Goal: Communication & Community: Connect with others

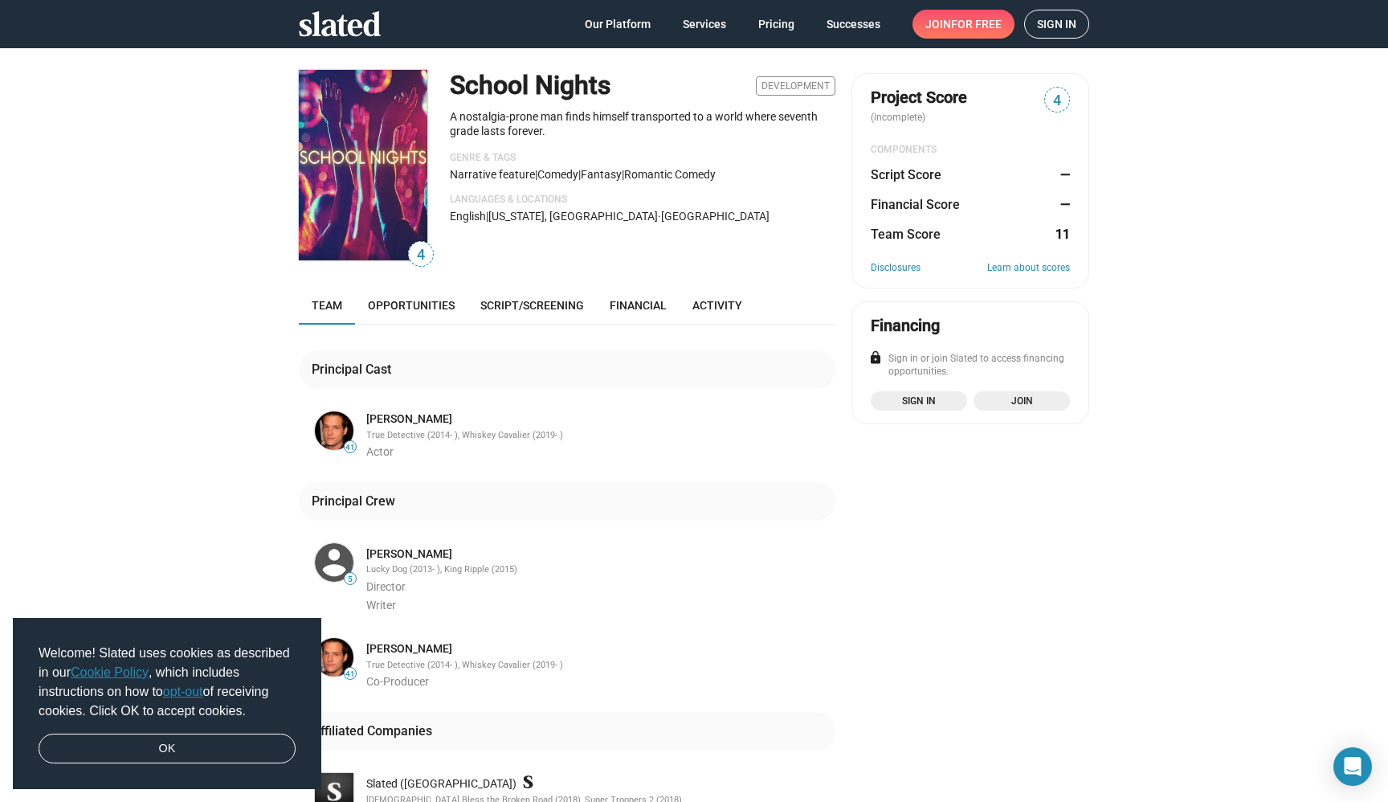
click at [1056, 17] on span "Sign in" at bounding box center [1056, 23] width 39 height 27
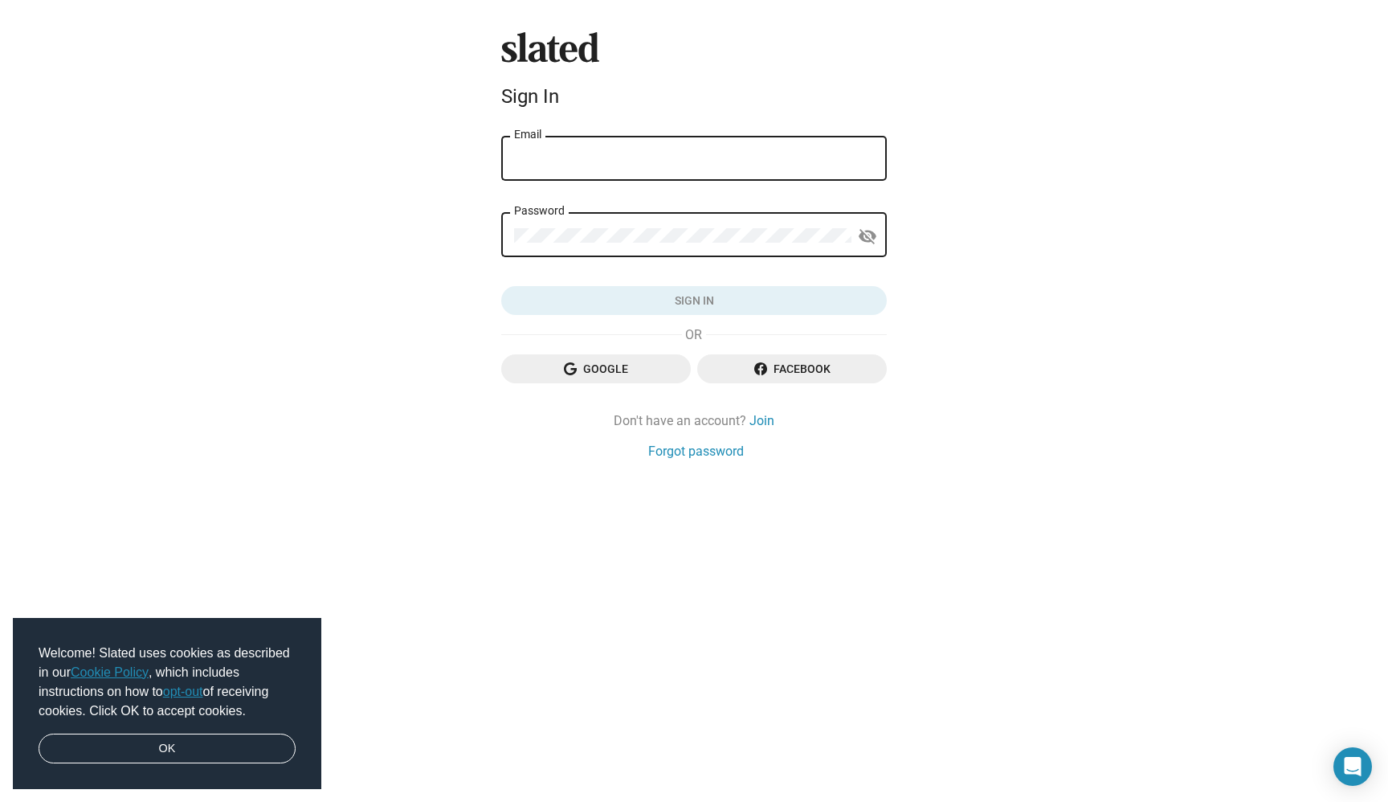
click at [1388, 183] on nordpass-portal at bounding box center [1388, 401] width 0 height 802
type input "MCharlesCuddy@Yahoo.com"
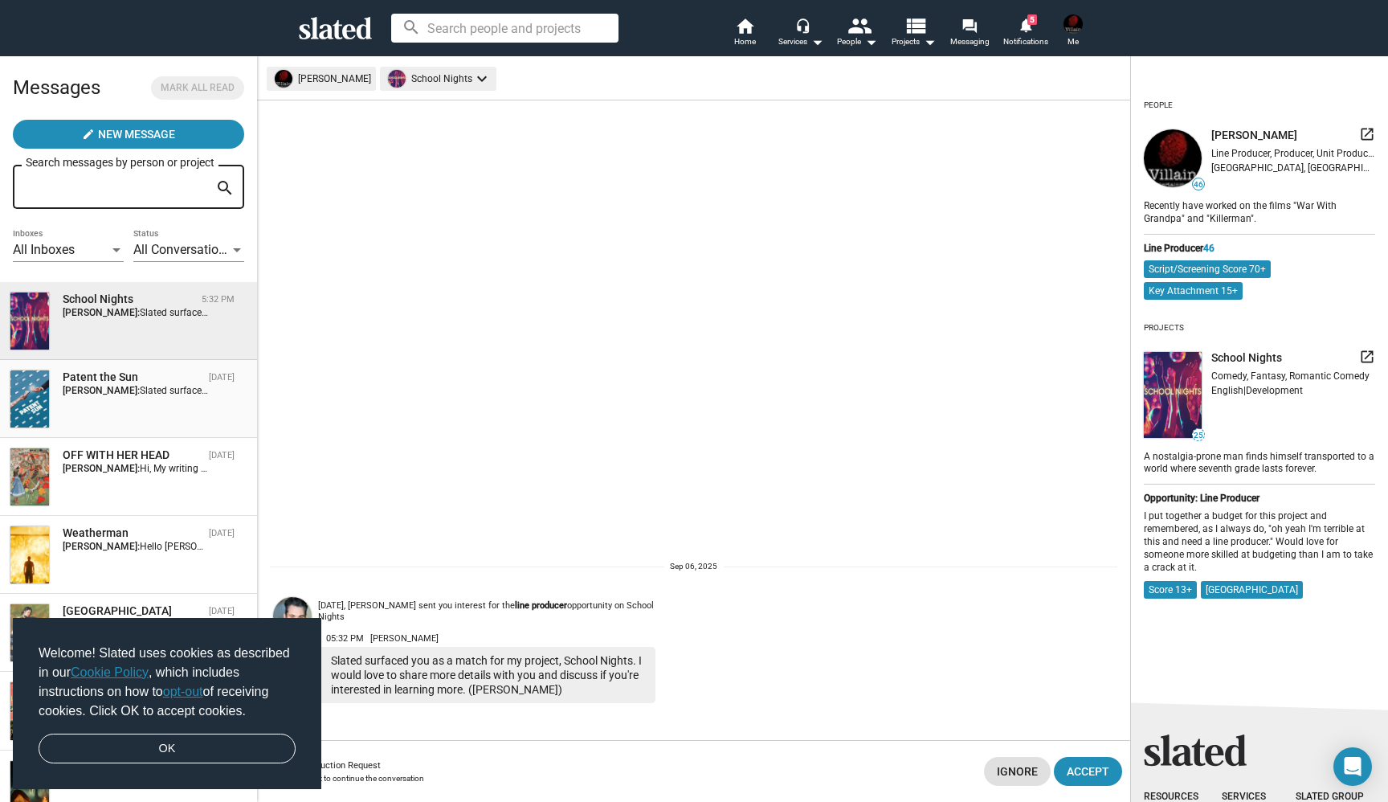
click at [140, 390] on span "Slated surfaced you as a match for my project, Patent the Sun. I would love to …" at bounding box center [474, 390] width 669 height 11
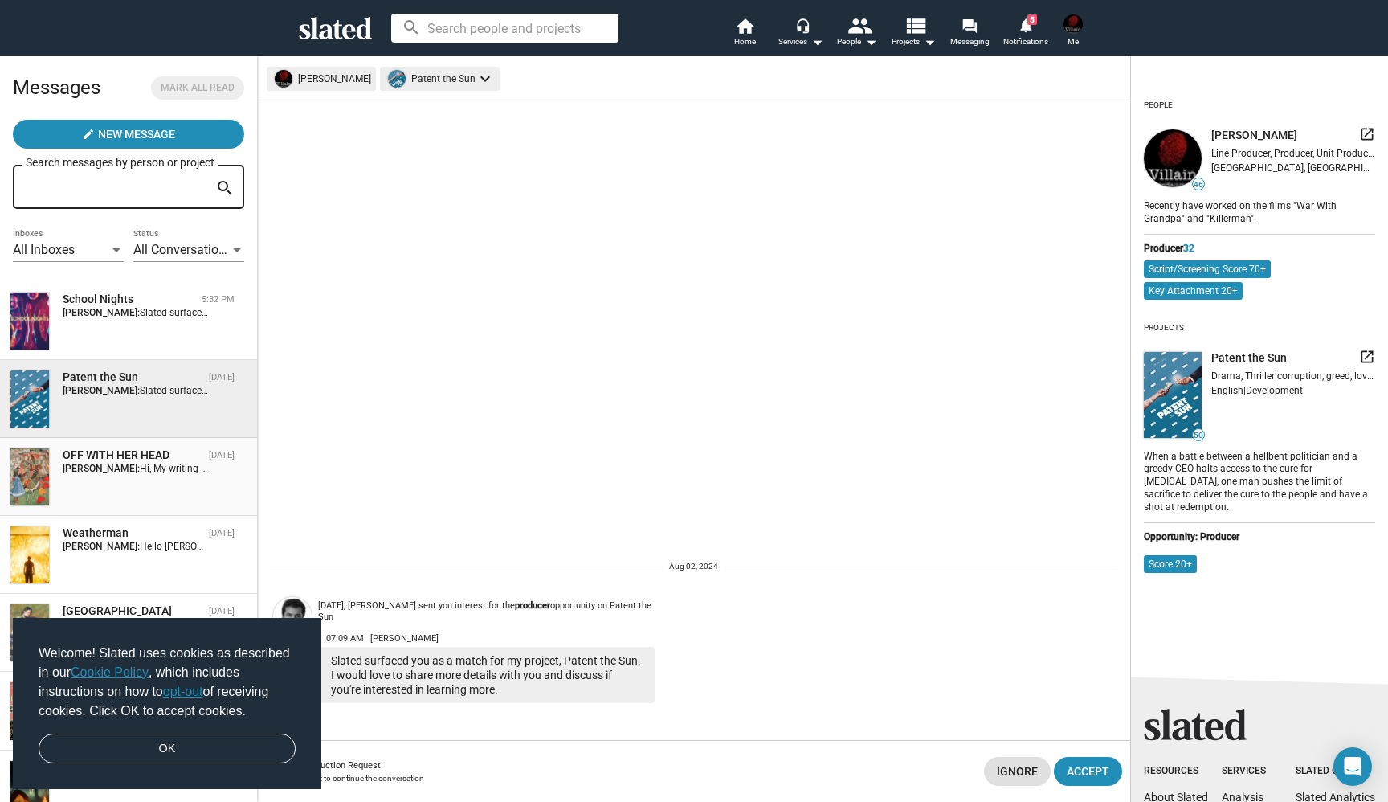
click at [121, 471] on strong "Michael C Cuddy:" at bounding box center [101, 468] width 77 height 11
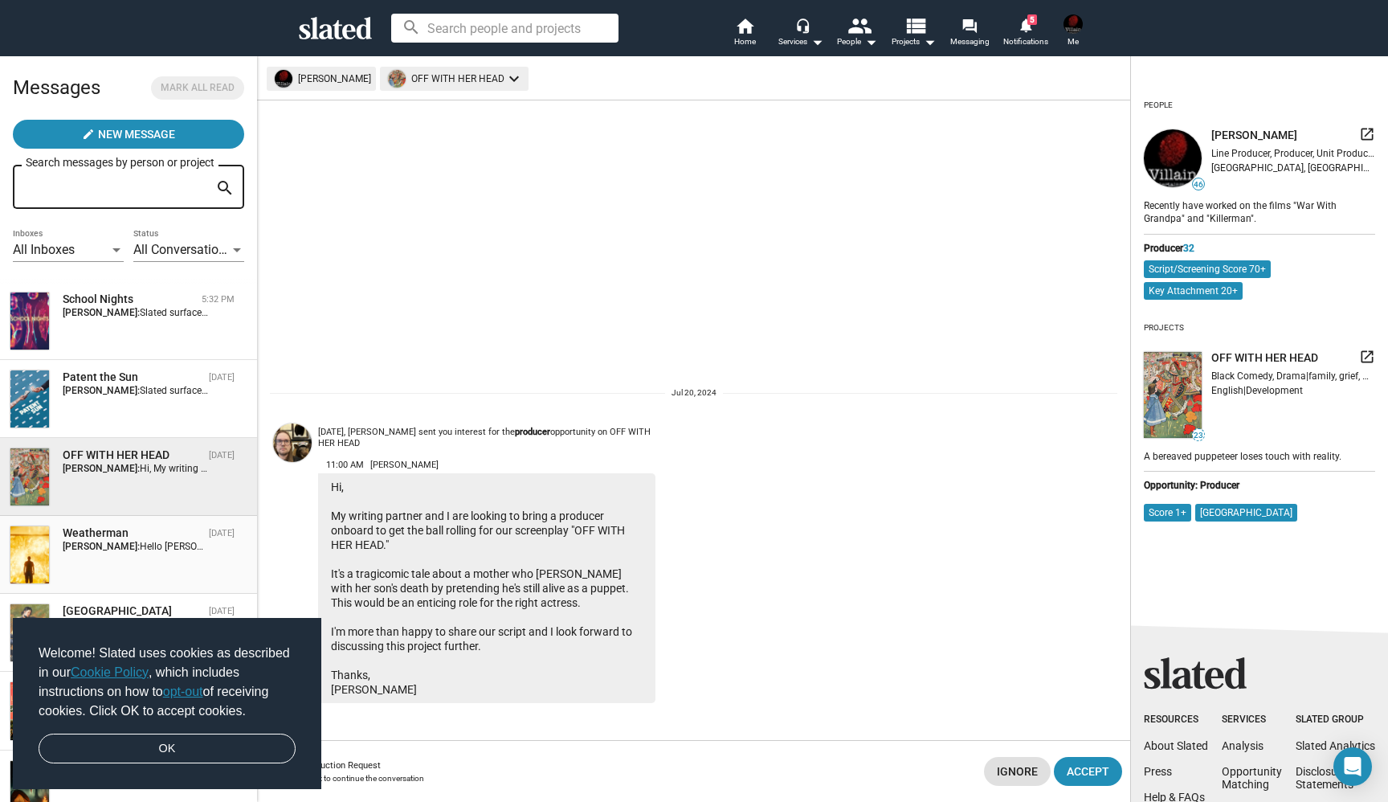
click at [123, 551] on strong "Michael C Cuddy:" at bounding box center [101, 546] width 77 height 11
